Goal: Task Accomplishment & Management: Manage account settings

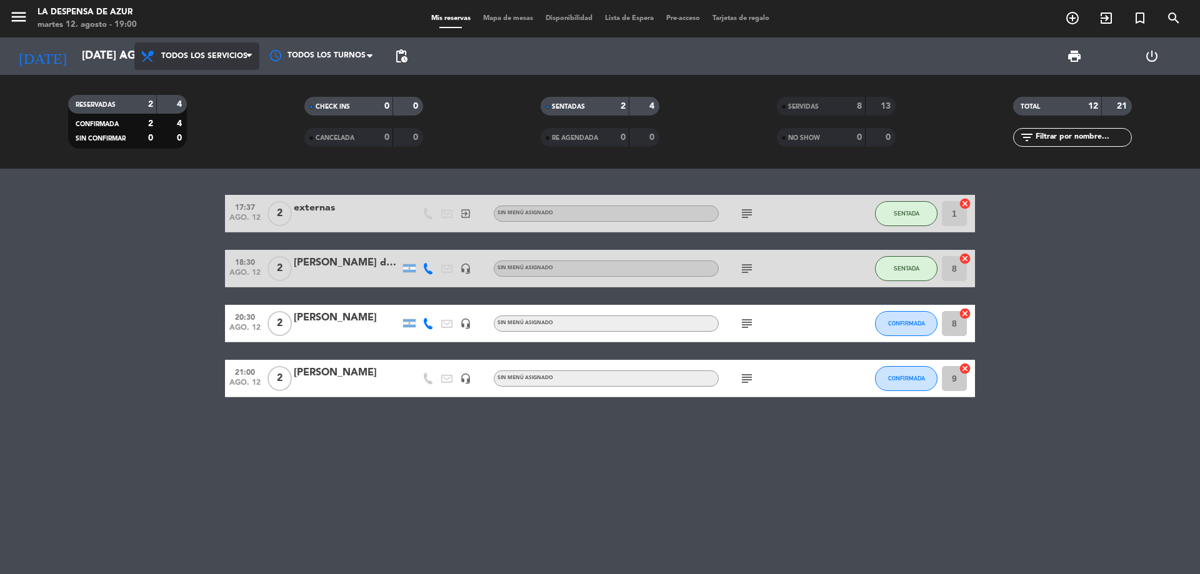
click at [176, 59] on span "Todos los servicios" at bounding box center [204, 56] width 86 height 9
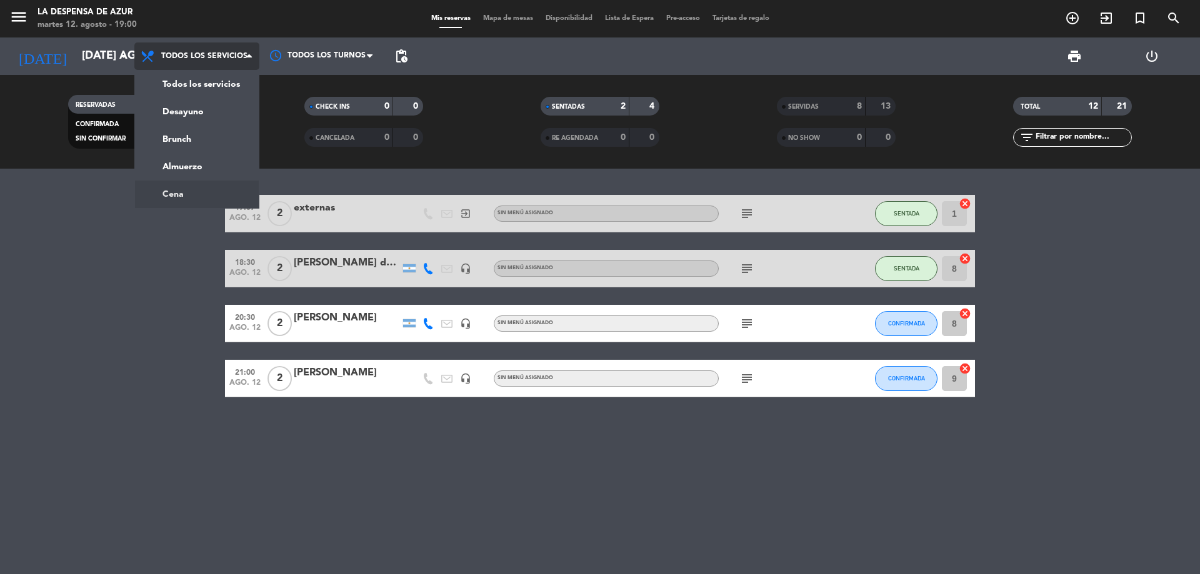
click at [181, 189] on ng-component "menu La Despensa de Azur martes 12. agosto - 19:00 Mis reservas Mapa de mesas D…" at bounding box center [600, 287] width 1200 height 574
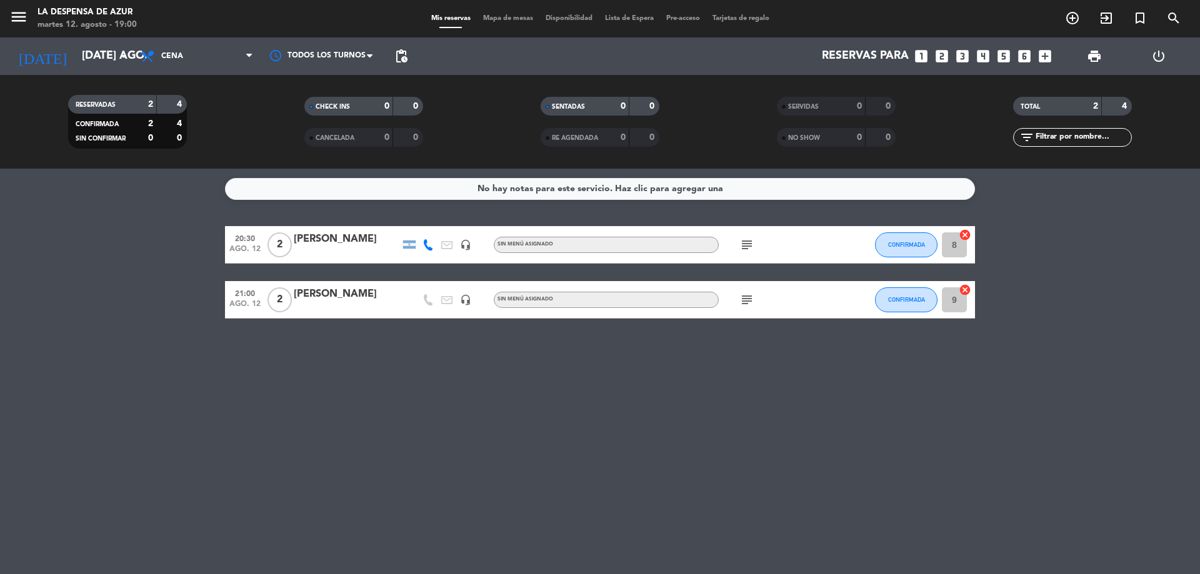
click at [348, 295] on div "[PERSON_NAME]" at bounding box center [347, 294] width 106 height 16
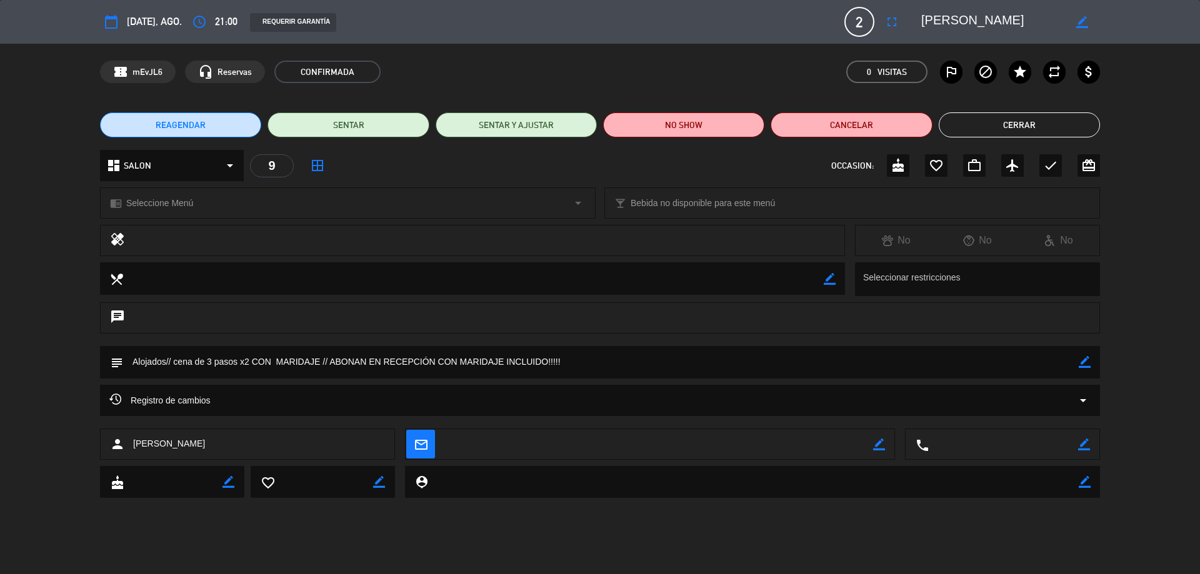
click at [207, 126] on button "REAGENDAR" at bounding box center [180, 124] width 161 height 25
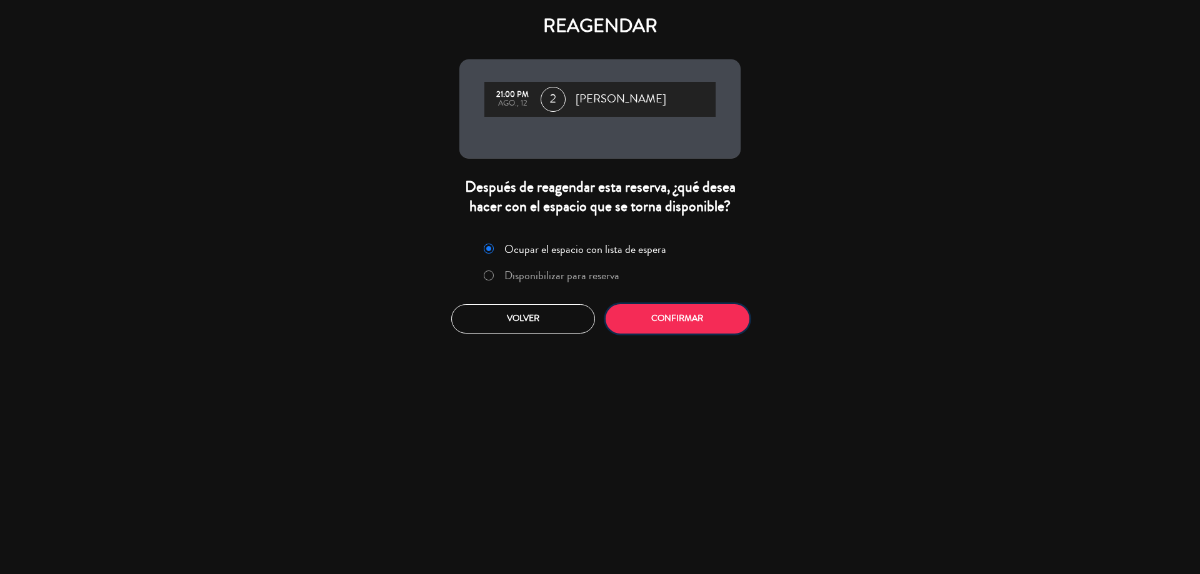
click at [672, 321] on button "Confirmar" at bounding box center [677, 318] width 144 height 29
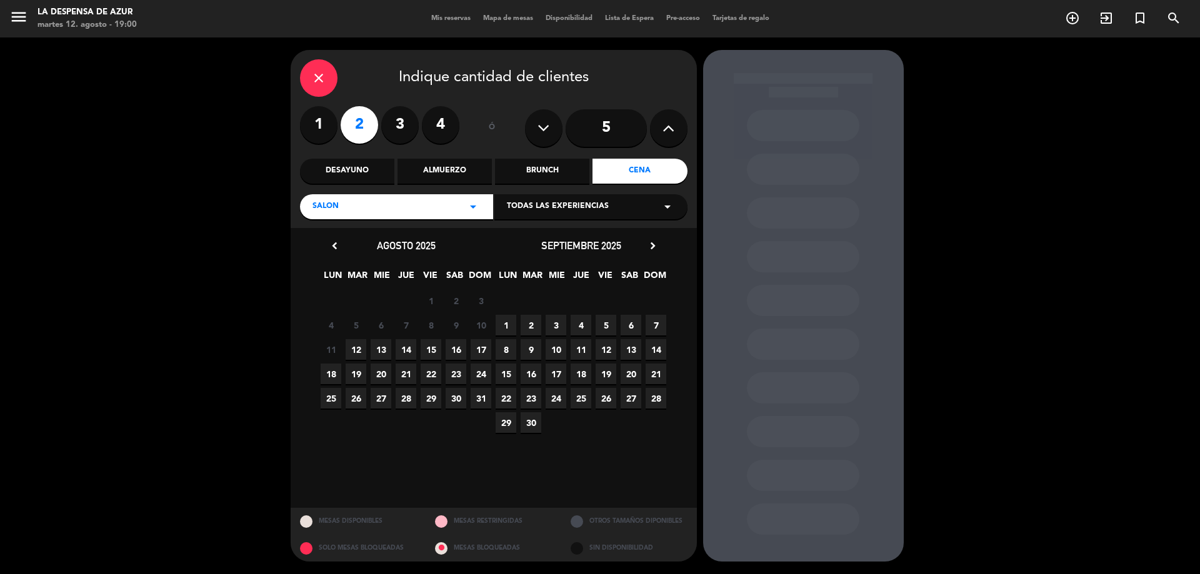
click at [362, 347] on span "12" at bounding box center [356, 349] width 21 height 21
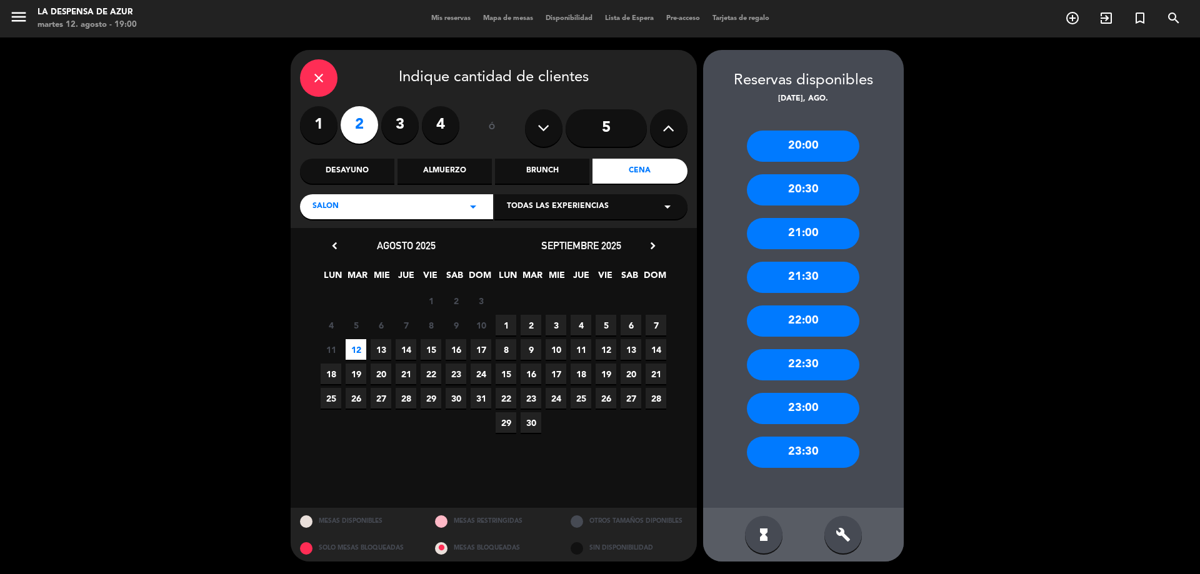
click at [807, 412] on div "23:00" at bounding box center [803, 408] width 112 height 31
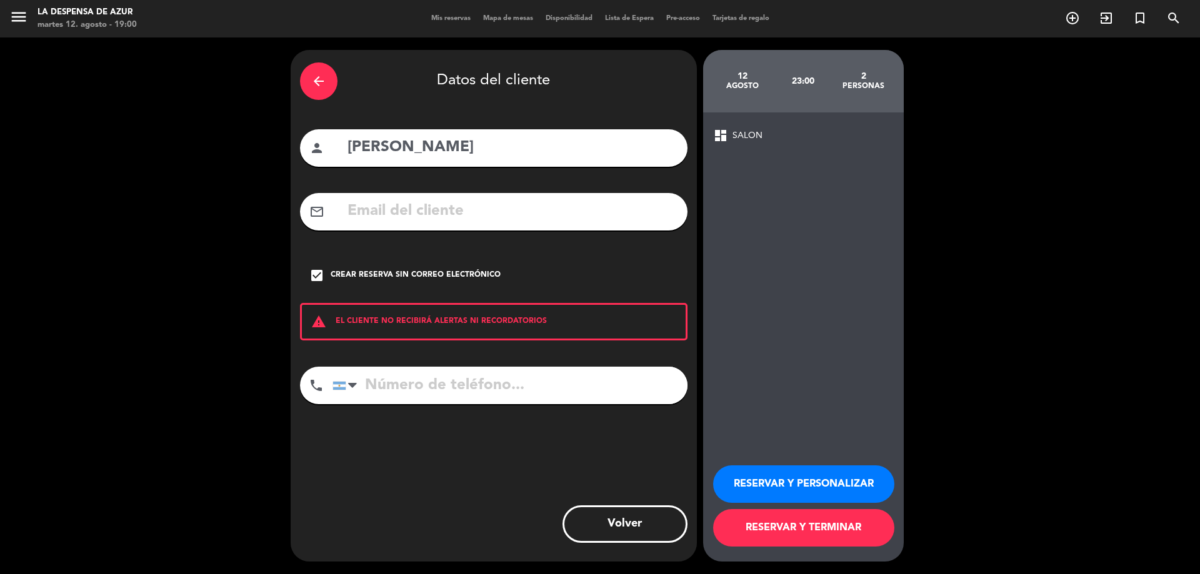
click at [316, 78] on icon "arrow_back" at bounding box center [318, 81] width 15 height 15
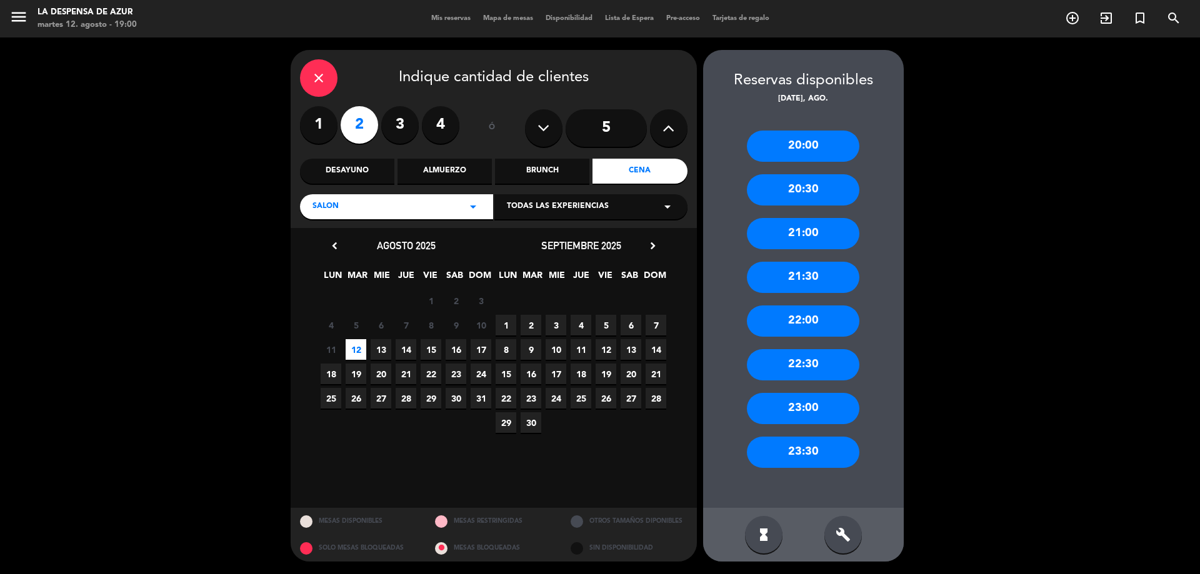
click at [804, 315] on div "22:00" at bounding box center [803, 321] width 112 height 31
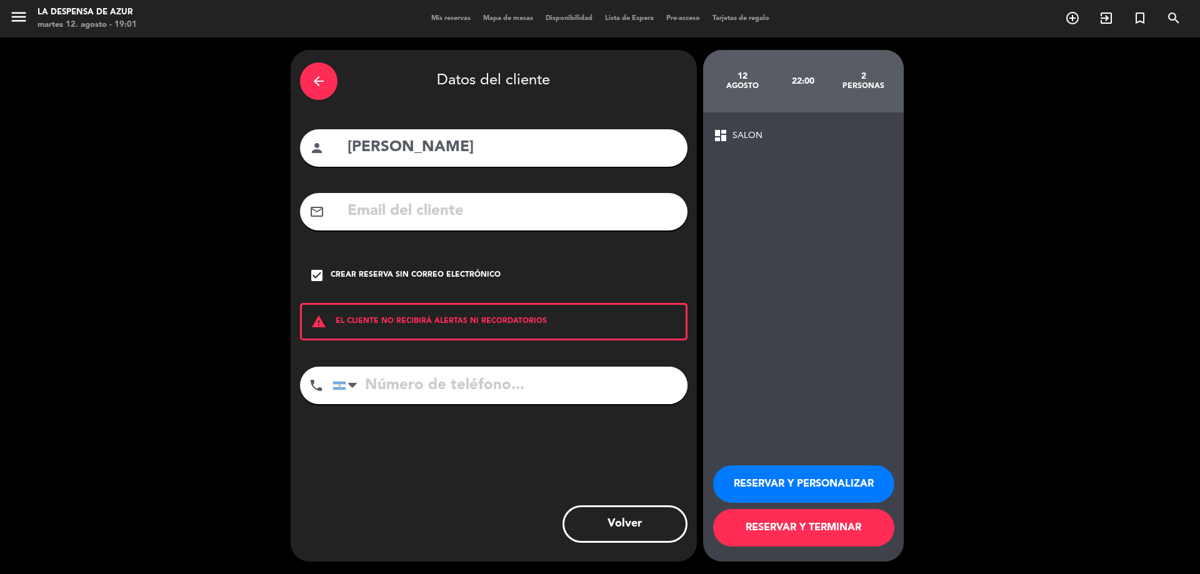
click at [389, 385] on input "tel" at bounding box center [509, 385] width 355 height 37
paste input "[PHONE_NUMBER]"
type input "[PHONE_NUMBER]"
click at [743, 479] on button "RESERVAR Y PERSONALIZAR" at bounding box center [803, 483] width 181 height 37
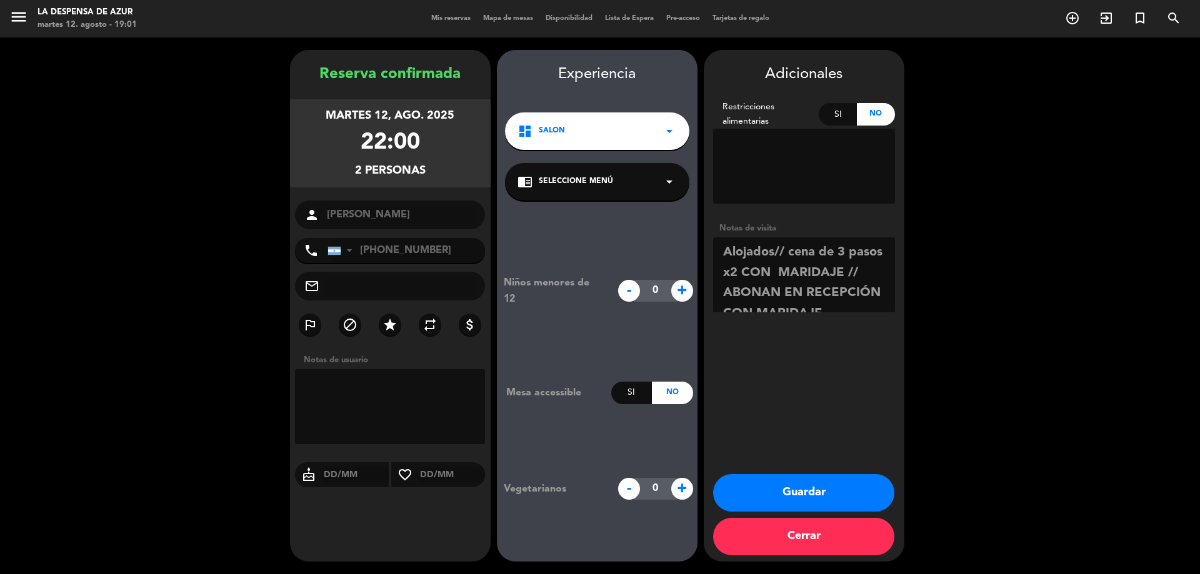
drag, startPoint x: 793, startPoint y: 492, endPoint x: 777, endPoint y: 486, distance: 17.4
click at [793, 493] on button "Guardar" at bounding box center [803, 492] width 181 height 37
